Goal: Find specific page/section: Find specific page/section

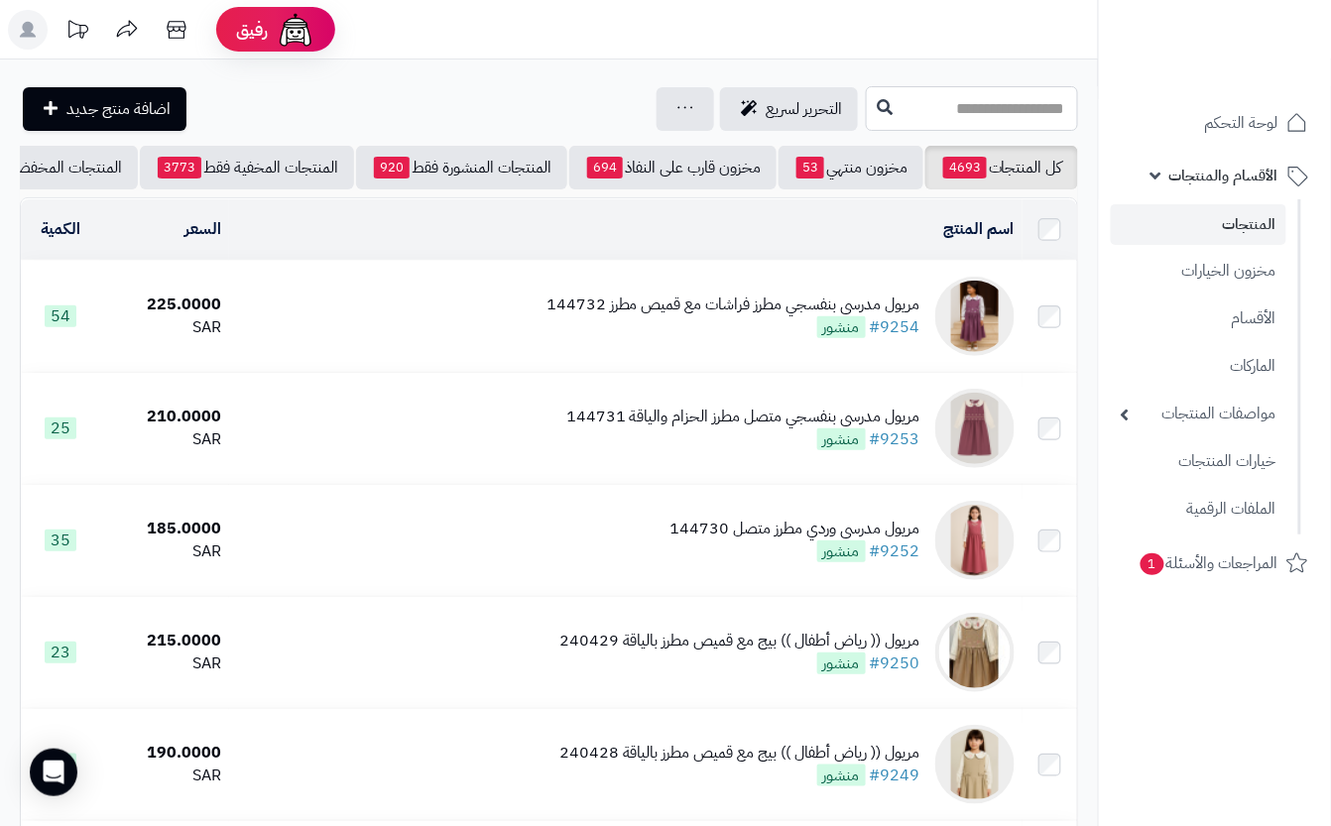
click at [866, 96] on input "text" at bounding box center [972, 108] width 212 height 45
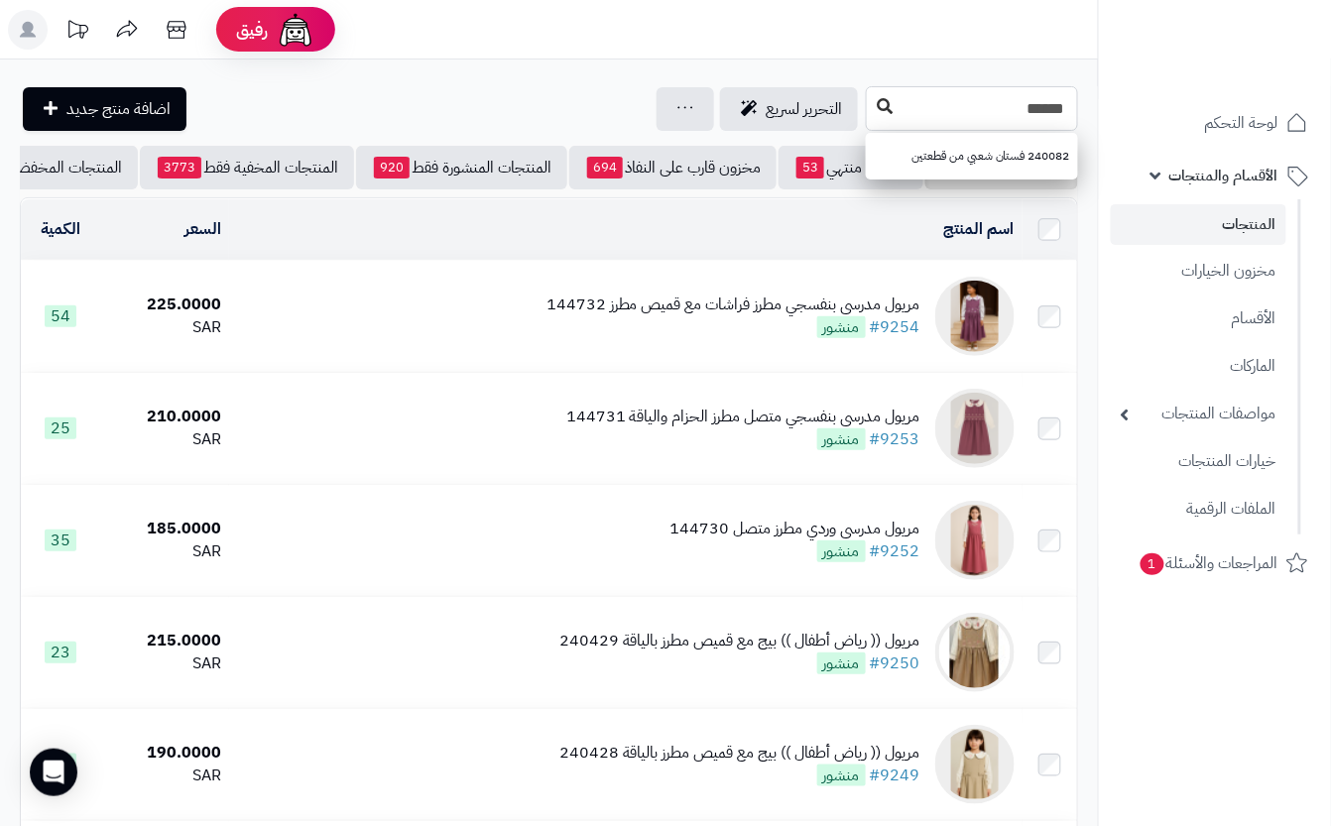
type input "******"
click at [870, 117] on button at bounding box center [885, 107] width 30 height 38
